Goal: Book appointment/travel/reservation

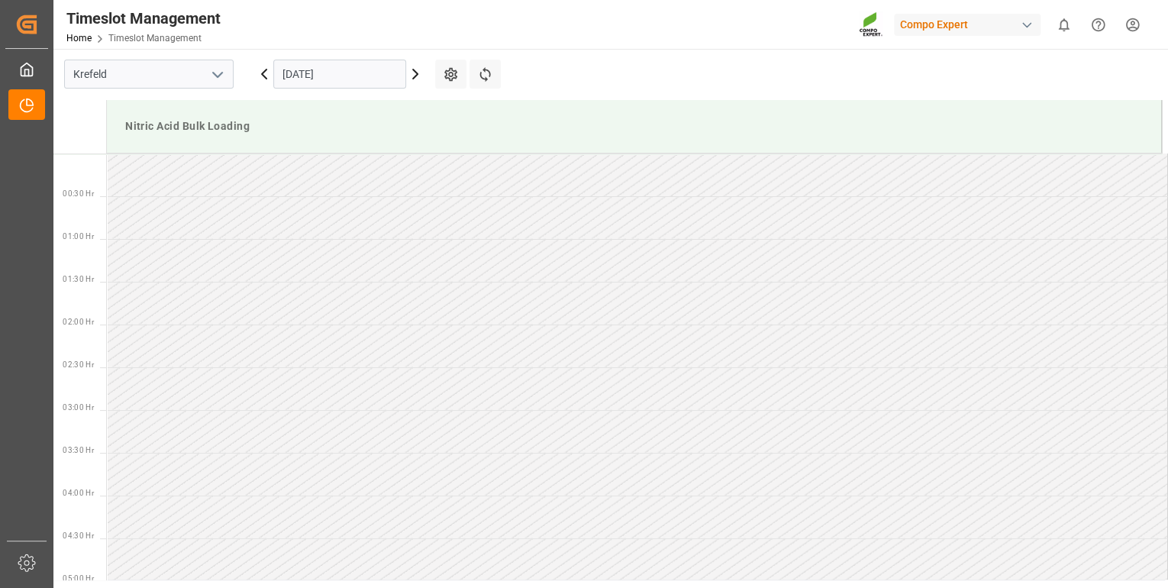
scroll to position [711, 0]
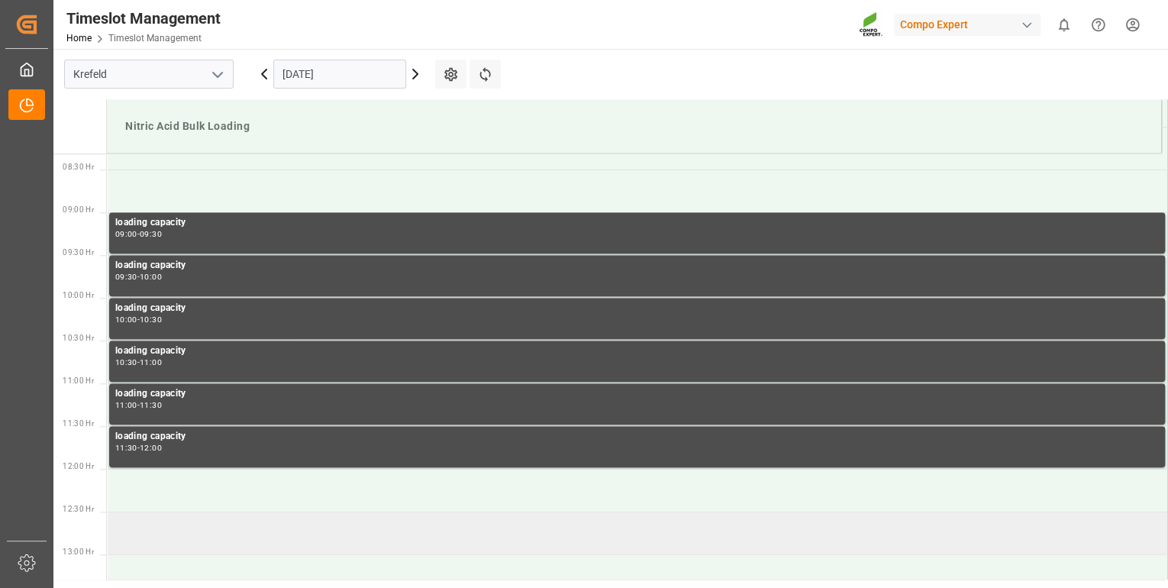
click at [234, 521] on td at bounding box center [637, 533] width 1061 height 43
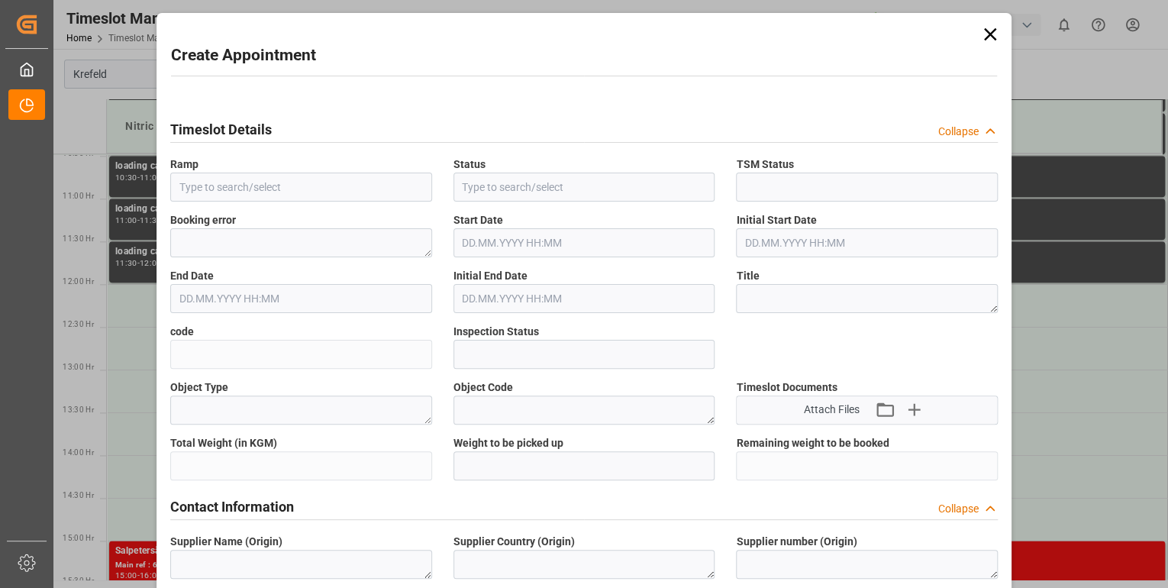
type input "Nitric Acid Bulk Loading"
type input "Booked"
type input "Open"
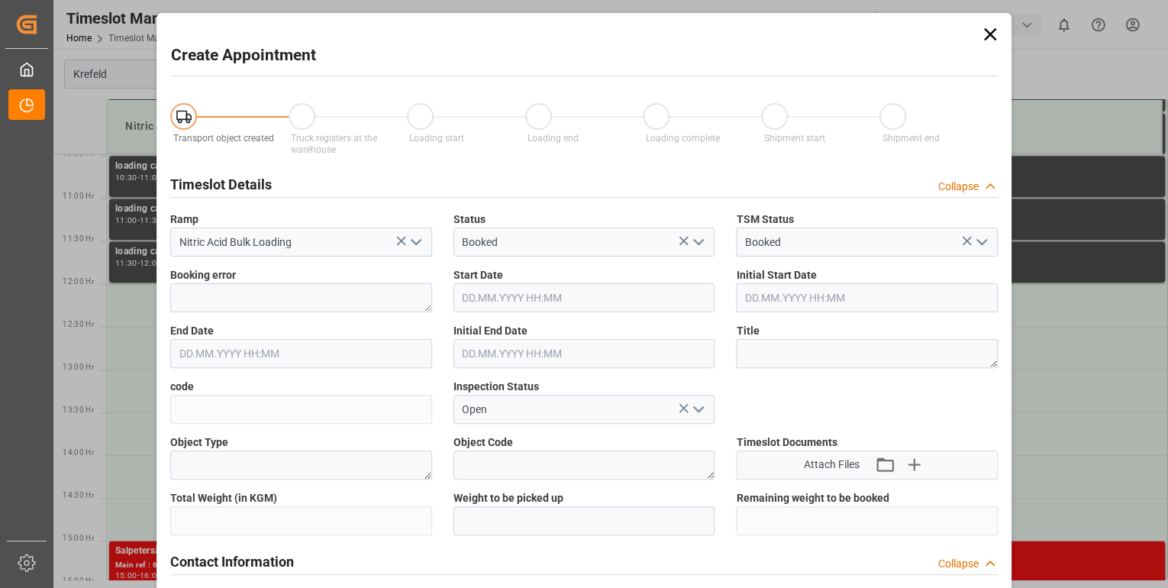
type input "[DATE] 12:30"
type input "[DATE] 13:00"
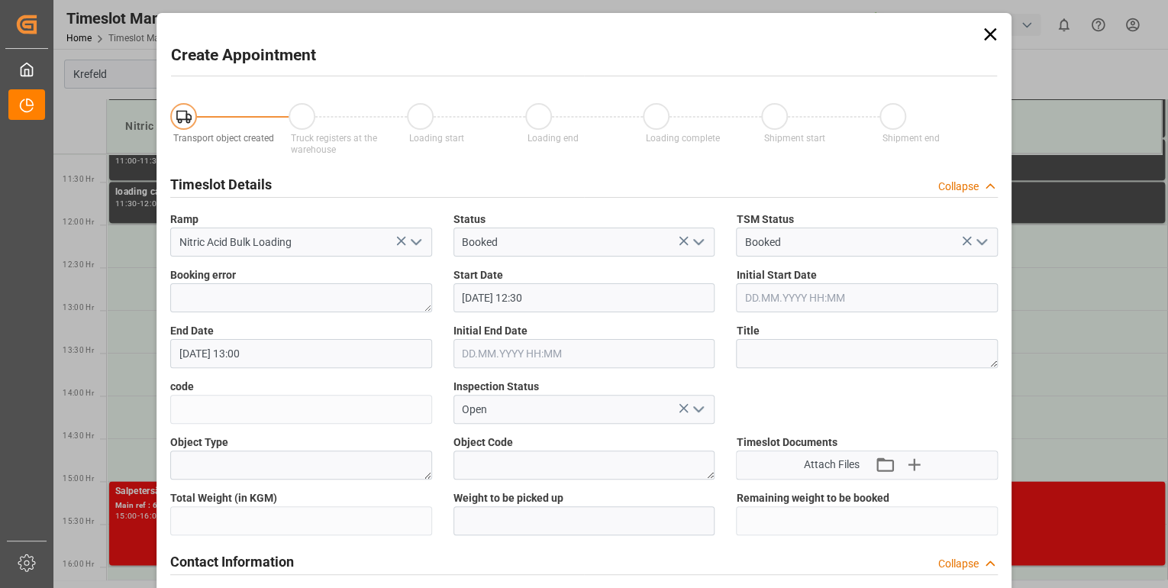
click at [987, 38] on icon at bounding box center [990, 34] width 21 height 21
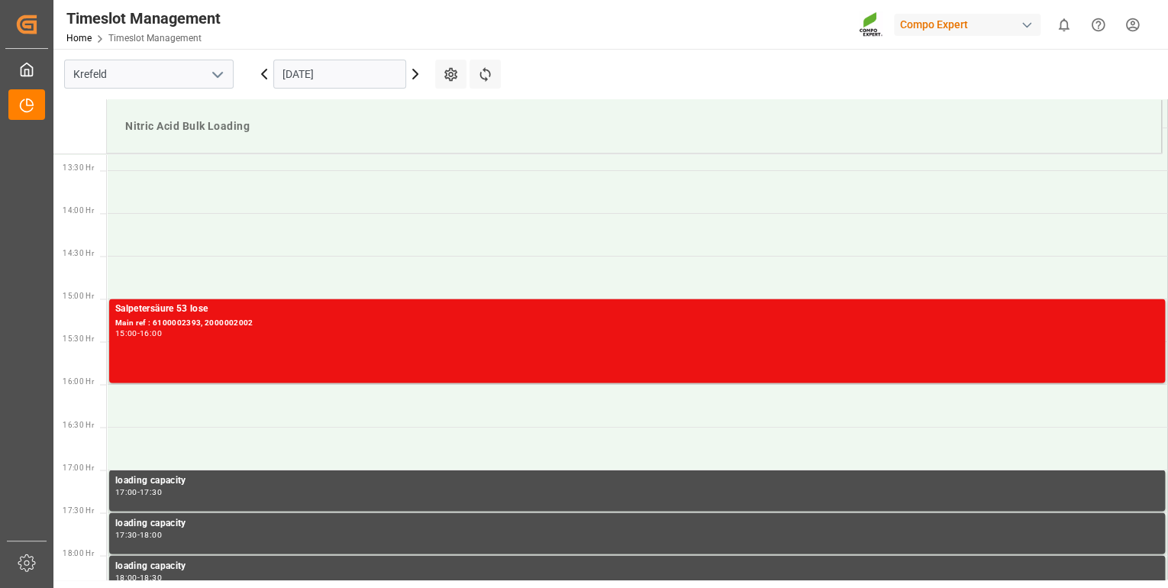
scroll to position [1077, 0]
